Goal: Task Accomplishment & Management: Complete application form

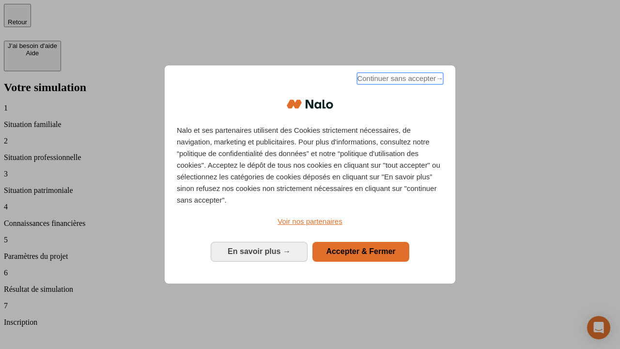
click at [399, 80] on span "Continuer sans accepter →" at bounding box center [400, 79] width 86 height 12
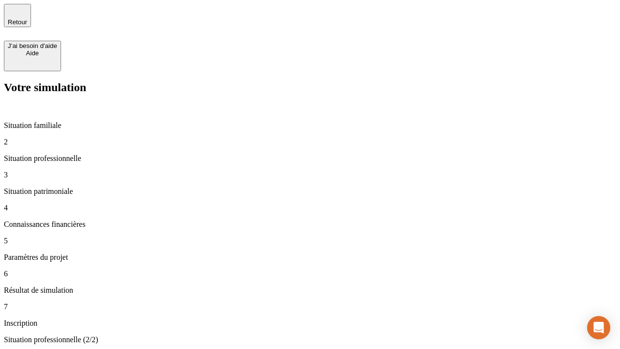
type input "30 000"
type input "0"
type input "1 000"
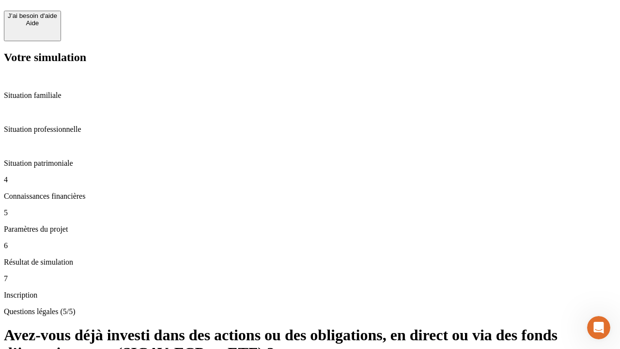
scroll to position [23, 0]
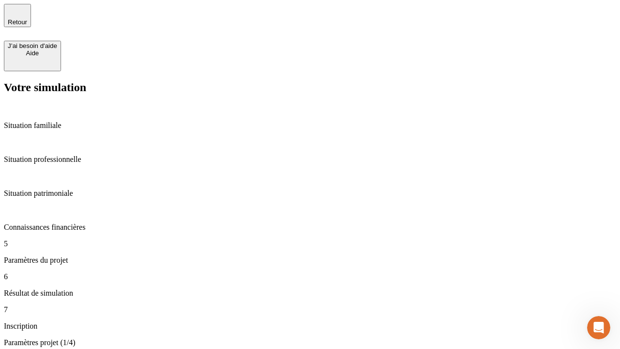
type input "40"
type input "64"
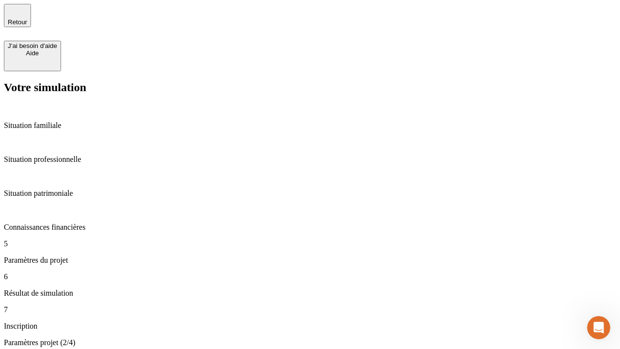
type input "200 000"
type input "640"
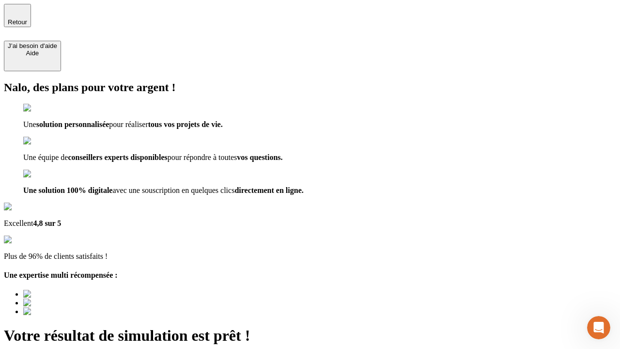
type input "[EMAIL_ADDRESS][DOMAIN_NAME]"
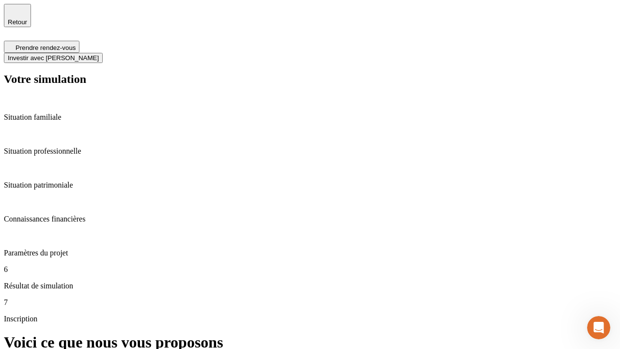
click at [99, 54] on span "Investir avec [PERSON_NAME]" at bounding box center [53, 57] width 91 height 7
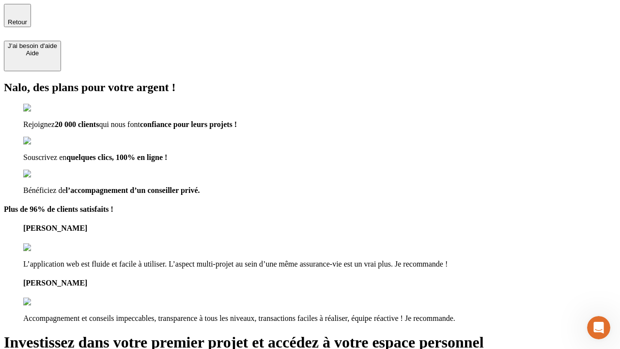
type input "[PERSON_NAME][EMAIL_ADDRESS][DOMAIN_NAME]"
